Goal: Information Seeking & Learning: Find specific fact

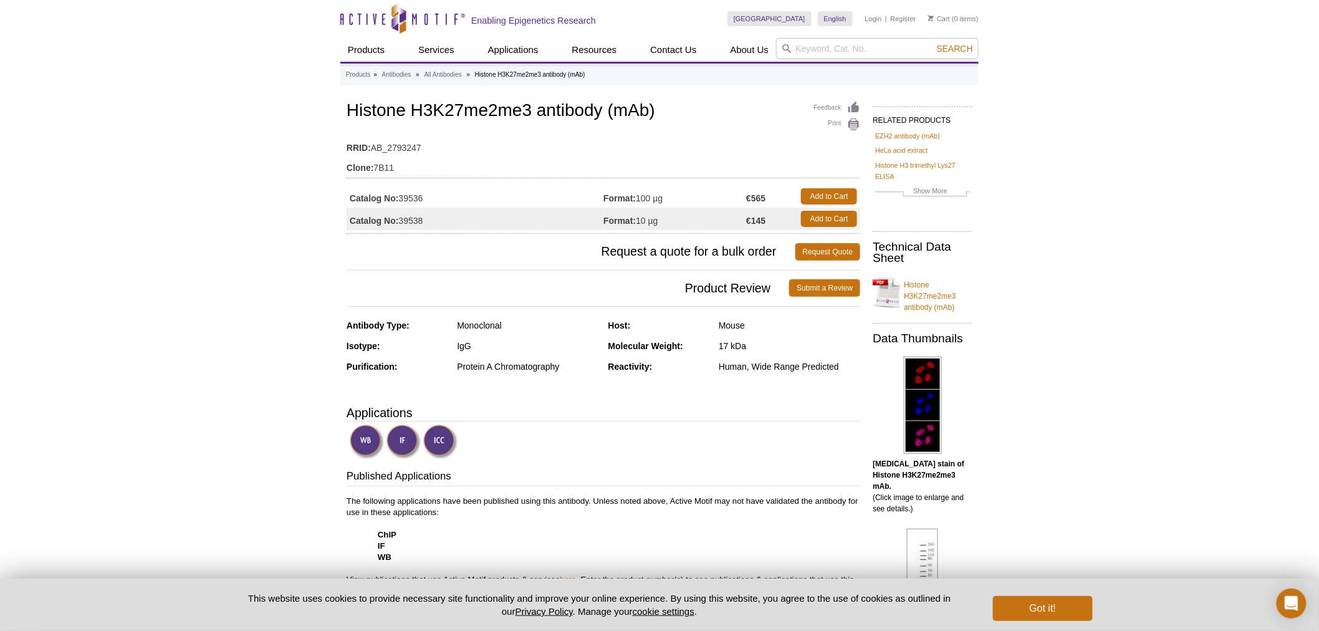
drag, startPoint x: 503, startPoint y: 135, endPoint x: 515, endPoint y: 134, distance: 12.5
click at [505, 135] on td "RRID: AB_2793247" at bounding box center [604, 145] width 514 height 20
click at [416, 192] on td "Catalog No: 39536" at bounding box center [475, 196] width 257 height 22
click at [445, 198] on td "Catalog No: 39536" at bounding box center [475, 196] width 257 height 22
click at [807, 46] on input "search" at bounding box center [877, 48] width 203 height 21
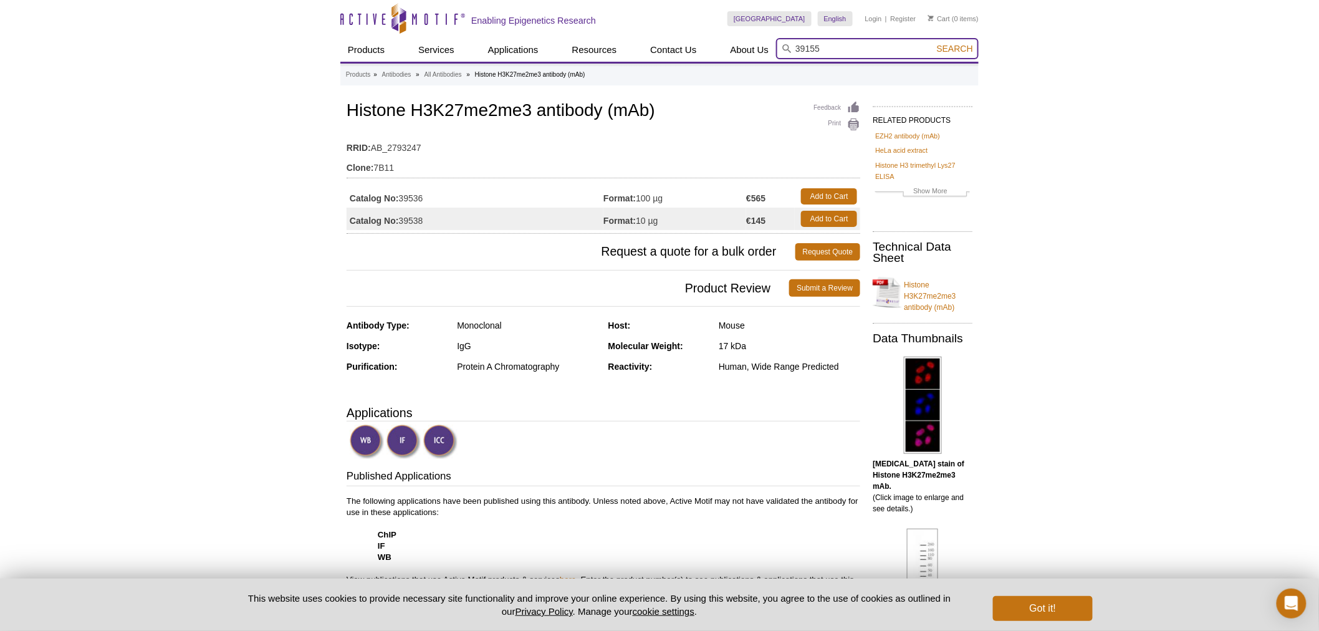
type input "39155"
click at [933, 43] on button "Search" at bounding box center [955, 48] width 44 height 11
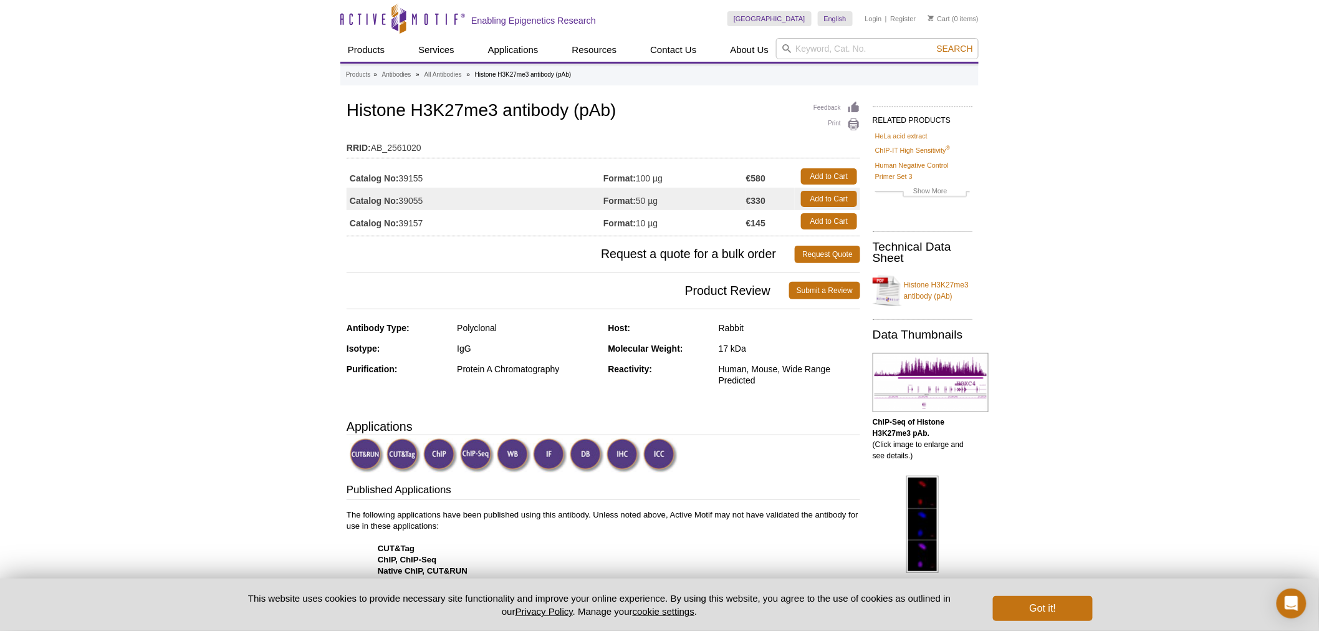
click at [397, 173] on strong "Catalog No:" at bounding box center [374, 178] width 49 height 11
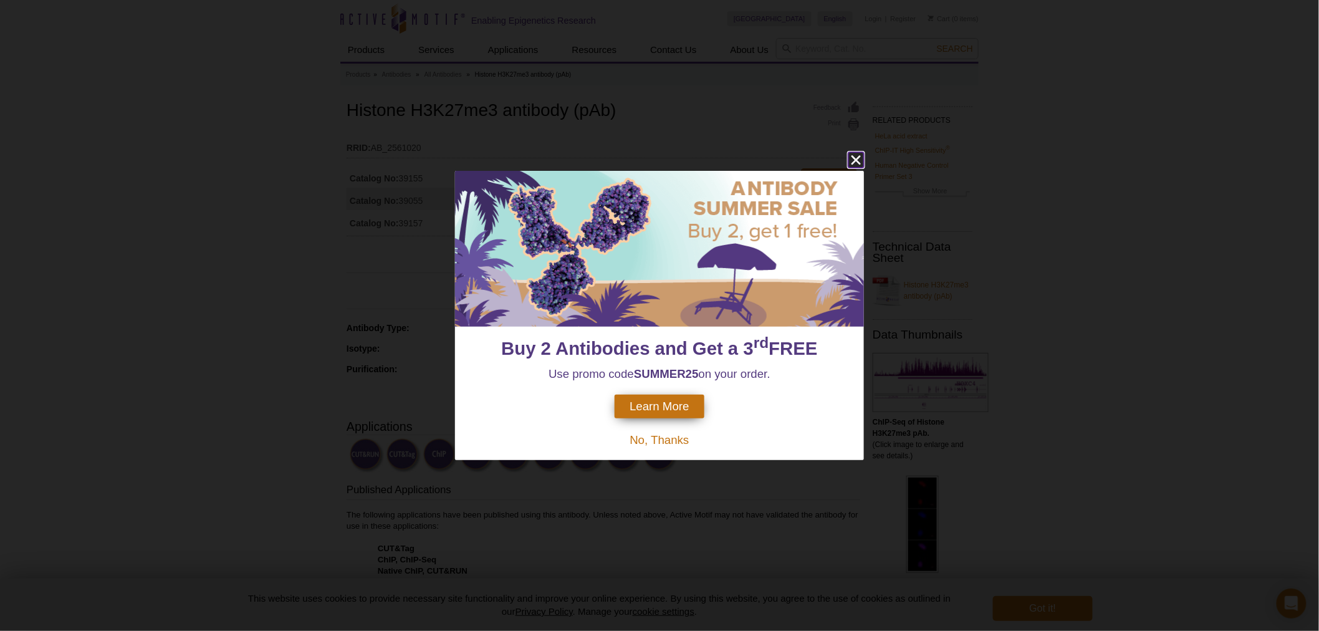
click at [861, 163] on icon "close" at bounding box center [856, 160] width 16 height 16
